Goal: Information Seeking & Learning: Learn about a topic

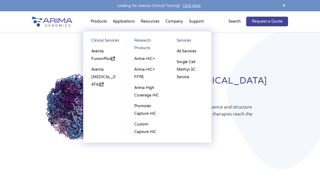
click at [104, 20] on li "Products Clinical Services Aventa FusionPlus Aventa Lymphoma Research Products …" at bounding box center [99, 22] width 22 height 18
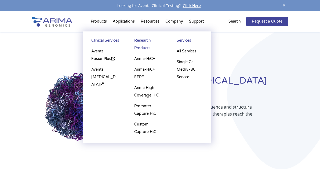
click at [142, 47] on link "Research Products" at bounding box center [147, 45] width 32 height 17
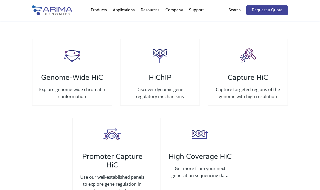
scroll to position [1004, 0]
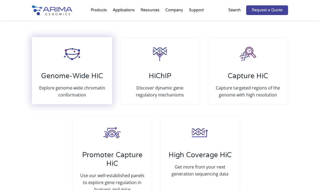
click at [88, 71] on div "Genome-Wide HiC Explore genome-wide chromatin conformation" at bounding box center [72, 70] width 80 height 67
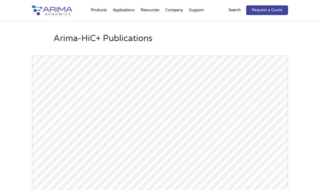
scroll to position [733, 0]
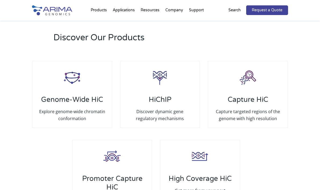
scroll to position [978, 0]
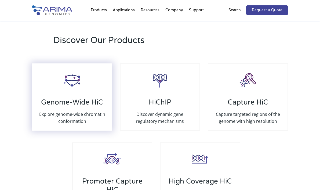
click at [67, 110] on h3 "Genome-Wide HiC" at bounding box center [72, 104] width 68 height 13
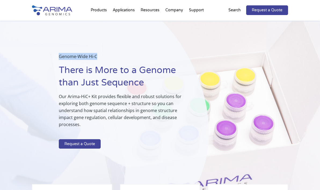
drag, startPoint x: 58, startPoint y: 56, endPoint x: 99, endPoint y: 58, distance: 41.1
click at [99, 58] on div "Genome-Wide Hi-C There is More to a Genome than Just Sequence Our Arima-HiC+ Ki…" at bounding box center [104, 113] width 209 height 184
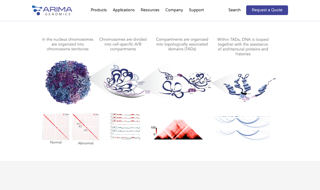
scroll to position [305, 0]
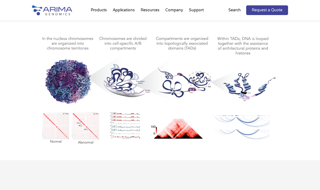
copy p "Genome-Wide Hi-C"
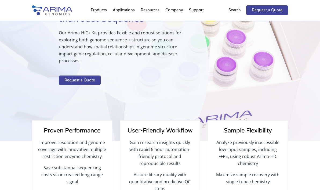
scroll to position [68, 0]
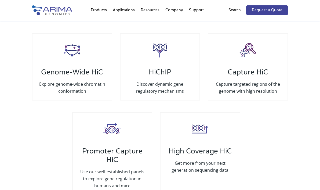
scroll to position [1013, 0]
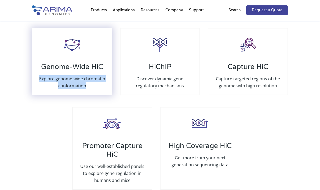
drag, startPoint x: 91, startPoint y: 98, endPoint x: 36, endPoint y: 92, distance: 56.0
click at [36, 92] on div "Genome-Wide HiC Explore genome-wide chromatin conformation" at bounding box center [72, 61] width 80 height 67
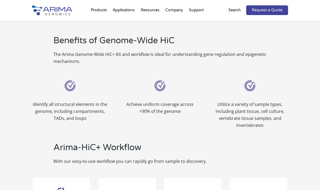
scroll to position [455, 0]
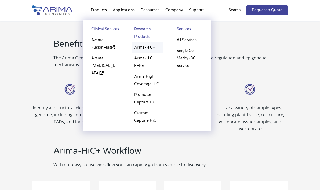
click at [148, 47] on link "Arima-HiC+" at bounding box center [147, 47] width 32 height 11
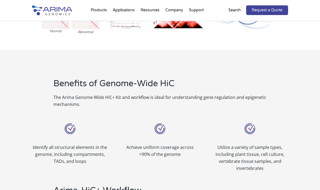
scroll to position [414, 0]
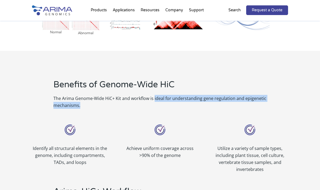
drag, startPoint x: 154, startPoint y: 98, endPoint x: 110, endPoint y: 104, distance: 44.0
click at [110, 104] on p "The Arima Genome-Wide HiC+ Kit and workflow is ideal for understanding gene reg…" at bounding box center [170, 102] width 234 height 14
copy p "ideal for understanding gene regulation and epigenetic mechanisms."
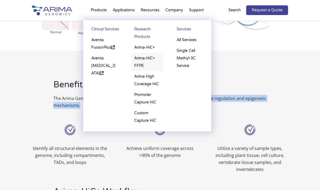
click at [140, 61] on link "Arima-HiC+ FFPE" at bounding box center [147, 62] width 32 height 18
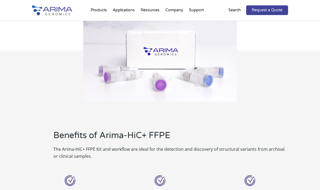
scroll to position [275, 0]
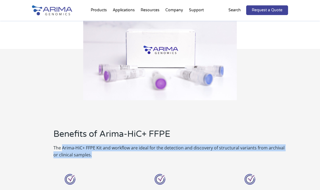
drag, startPoint x: 62, startPoint y: 147, endPoint x: 89, endPoint y: 156, distance: 27.9
click at [89, 156] on p "The Arima-HiC+ FFPE Kit and workflow are ideal for the detection and discovery …" at bounding box center [170, 151] width 234 height 14
copy p "Arima-HiC+ FFPE Kit and workflow are ideal for the detection and discovery of s…"
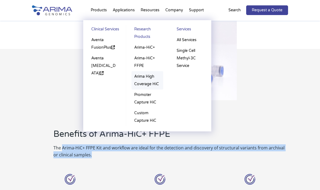
click at [143, 76] on link "Arima High Coverage HiC" at bounding box center [147, 80] width 32 height 18
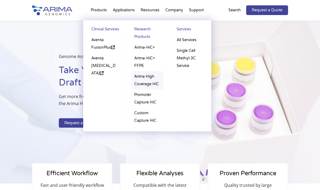
click at [139, 78] on link "Arima High Coverage HiC" at bounding box center [147, 80] width 32 height 18
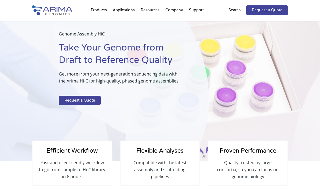
scroll to position [22, 0]
click at [177, 80] on p "Get more from your next-generation sequencing data with the Arima Hi-C for high…" at bounding box center [120, 80] width 123 height 18
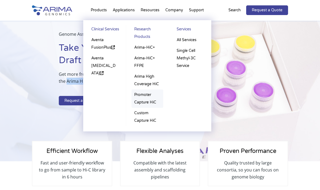
click at [142, 93] on link "Promoter Capture HiC" at bounding box center [147, 98] width 32 height 18
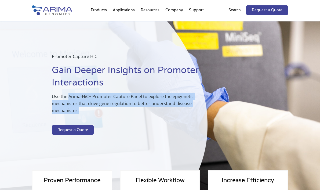
drag, startPoint x: 69, startPoint y: 96, endPoint x: 81, endPoint y: 107, distance: 16.5
click at [81, 107] on p "Use the Arima-HiC+ Promoter Capture Panel to explore the epigenetic mechanisms …" at bounding box center [127, 105] width 150 height 25
copy p "Arima-HiC+ Promoter Capture Panel to explore the epigenetic mechanisms that dri…"
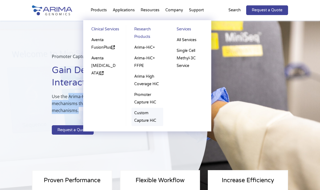
click at [143, 112] on link "Custom Capture HiC" at bounding box center [147, 117] width 32 height 18
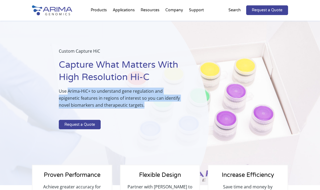
drag, startPoint x: 68, startPoint y: 91, endPoint x: 146, endPoint y: 105, distance: 79.3
click at [146, 105] on p "Use Arima-HiC+ to understand gene regulation and epigenetic features in regions…" at bounding box center [120, 99] width 123 height 25
copy p "Arima-HiC+ to understand gene regulation and epigenetic features in regions of …"
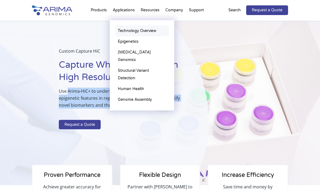
click at [126, 29] on link "Technology Overview" at bounding box center [142, 30] width 54 height 11
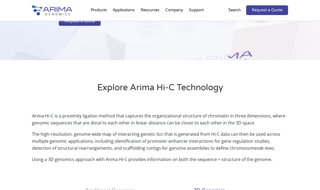
scroll to position [102, 0]
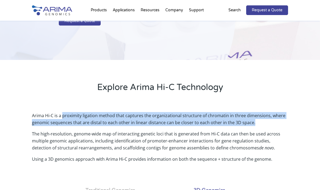
drag, startPoint x: 63, startPoint y: 116, endPoint x: 252, endPoint y: 121, distance: 188.9
click at [252, 121] on p "Arima Hi-C is a proximity ligation method that captures the organizational stru…" at bounding box center [160, 121] width 256 height 18
copy p "proximity ligation method that captures the organizational structure of chromat…"
click at [69, 127] on p "Arima Hi-C is a proximity ligation method that captures the organizational stru…" at bounding box center [160, 121] width 256 height 18
drag, startPoint x: 32, startPoint y: 116, endPoint x: 254, endPoint y: 120, distance: 222.4
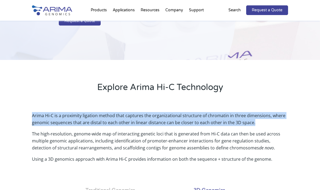
click at [254, 120] on p "Arima Hi-C is a proximity ligation method that captures the organizational stru…" at bounding box center [160, 121] width 256 height 18
click at [276, 158] on p "Using a 3D genomics approach with Arima Hi-C provides information on both the s…" at bounding box center [160, 158] width 256 height 7
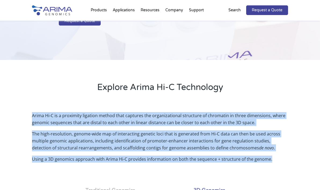
copy div "Arima Hi-C is a proximity ligation method that captures the organizational stru…"
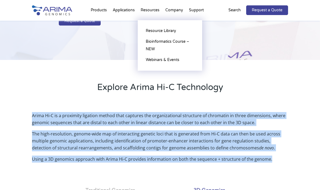
click at [155, 11] on li "Resources Resource Library Documentation Publications Literature Videos Blog Bi…" at bounding box center [150, 11] width 25 height 18
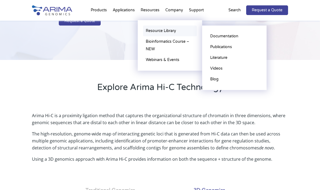
click at [155, 30] on link "Resource Library" at bounding box center [170, 30] width 54 height 11
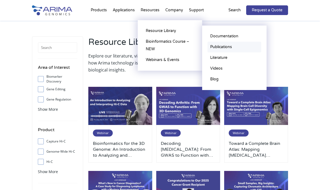
click at [218, 47] on link "Publications" at bounding box center [234, 47] width 54 height 11
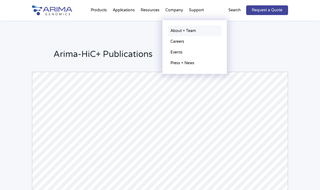
click at [176, 32] on link "About + Team" at bounding box center [195, 30] width 54 height 11
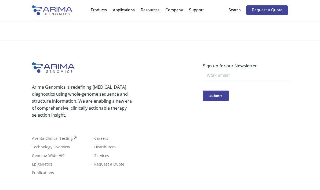
scroll to position [972, 0]
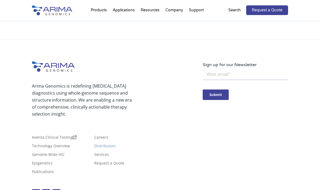
click at [112, 149] on link "Distributors" at bounding box center [104, 147] width 21 height 6
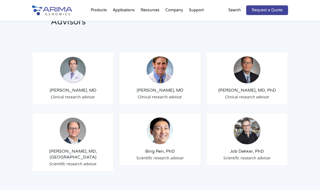
scroll to position [636, 0]
click at [247, 90] on h3 "Ken Young, MD, PhD" at bounding box center [247, 90] width 73 height 6
click at [248, 72] on img at bounding box center [246, 69] width 27 height 27
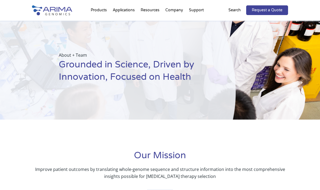
scroll to position [0, 0]
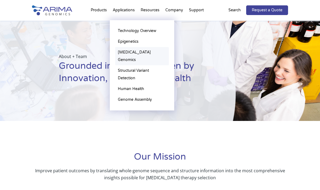
click at [125, 52] on link "[MEDICAL_DATA] Genomics" at bounding box center [142, 56] width 54 height 18
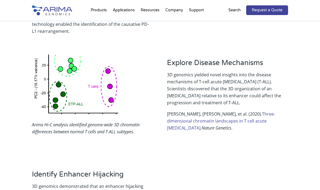
scroll to position [665, 0]
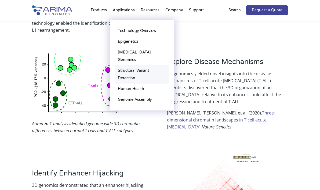
click at [132, 66] on link "Structural Variant Detection" at bounding box center [142, 74] width 54 height 18
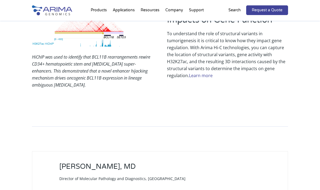
scroll to position [896, 0]
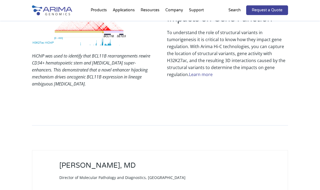
click at [60, 12] on img at bounding box center [52, 10] width 40 height 10
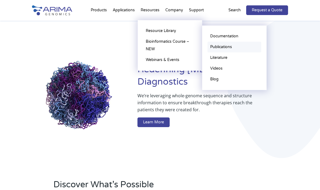
click at [214, 47] on link "Publications" at bounding box center [234, 47] width 54 height 11
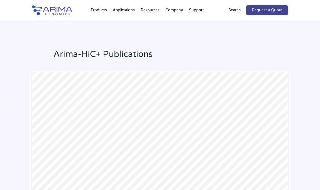
scroll to position [6, 0]
